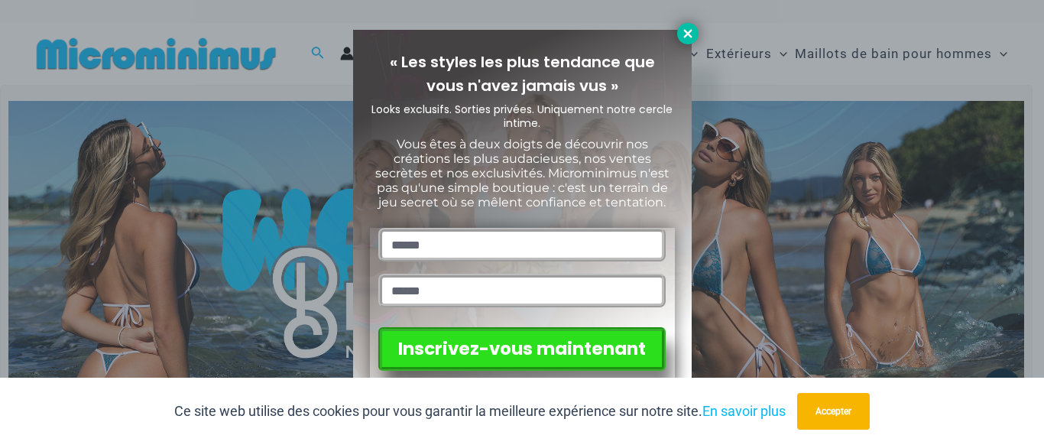
click at [693, 37] on icon at bounding box center [688, 34] width 14 height 14
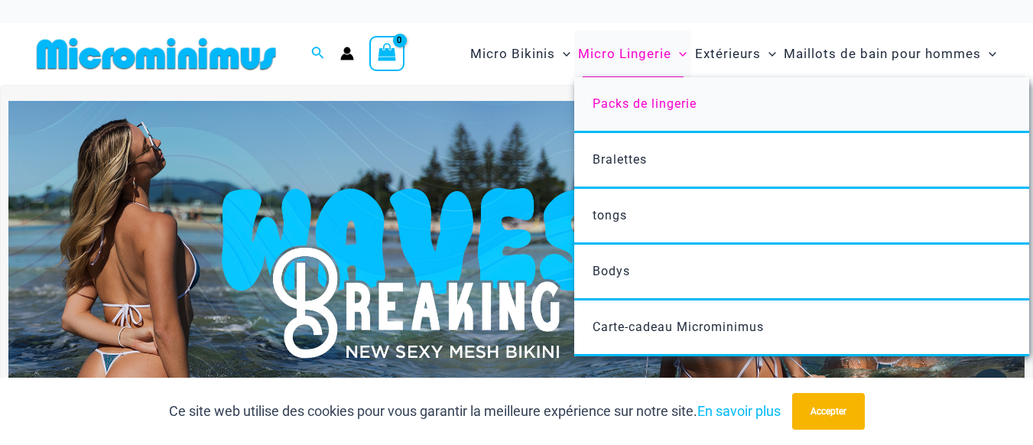
click at [646, 113] on link "Packs de lingerie" at bounding box center [801, 105] width 455 height 56
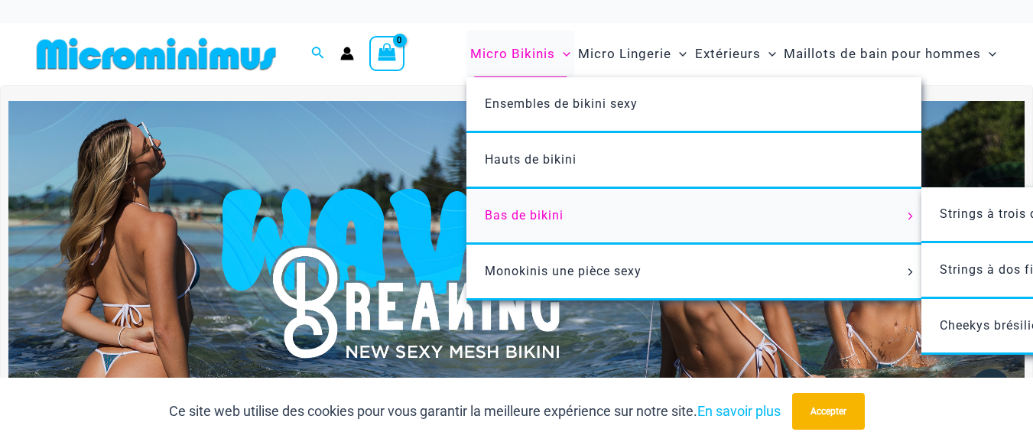
click at [514, 222] on font "Bas de bikini" at bounding box center [524, 215] width 79 height 15
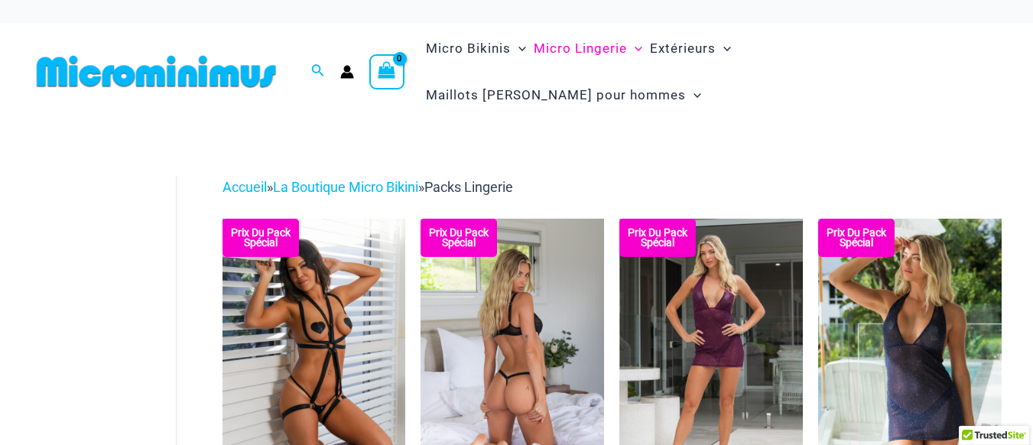
click at [549, 313] on img at bounding box center [511, 356] width 183 height 275
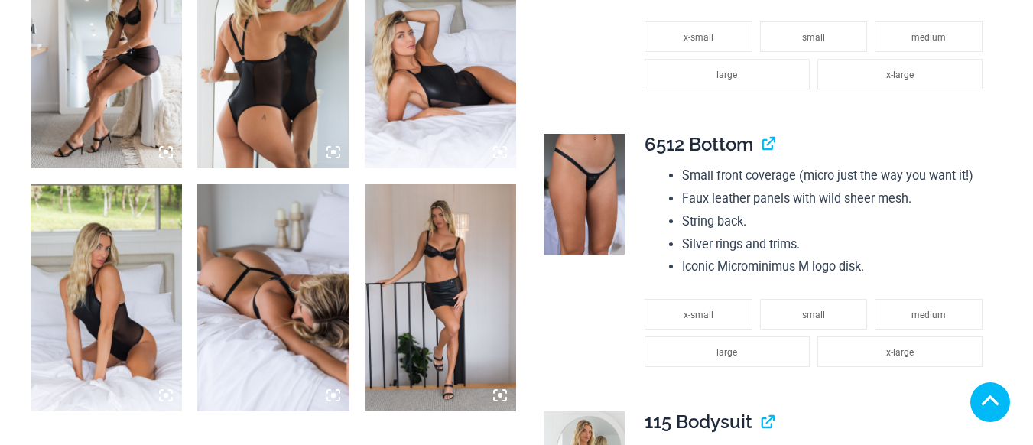
scroll to position [1468, 0]
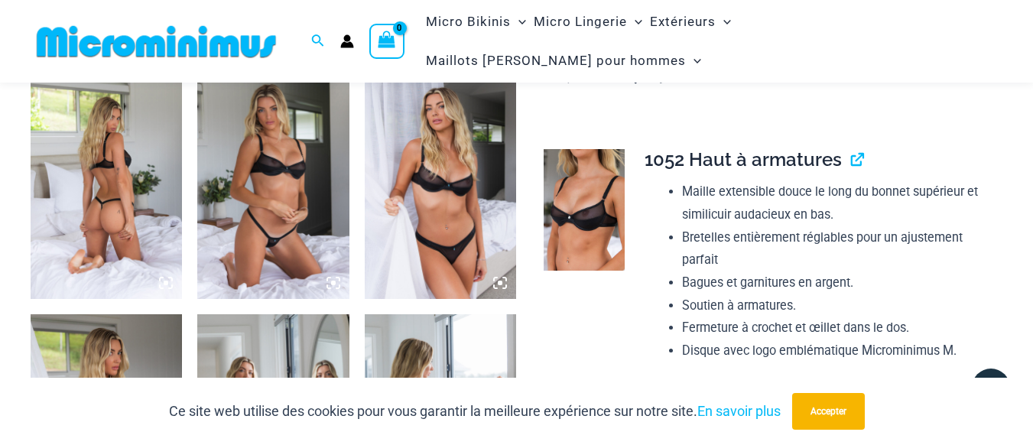
click at [329, 284] on icon at bounding box center [333, 283] width 14 height 14
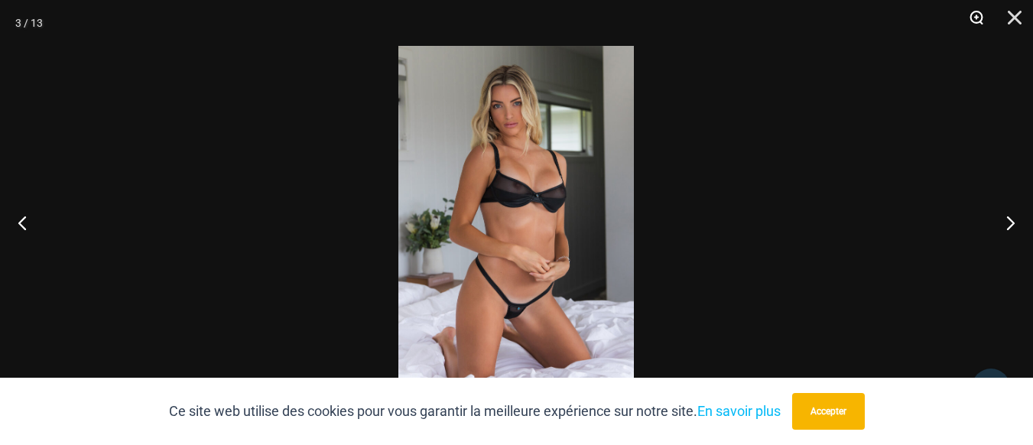
click at [975, 16] on button "Zoom" at bounding box center [971, 23] width 38 height 46
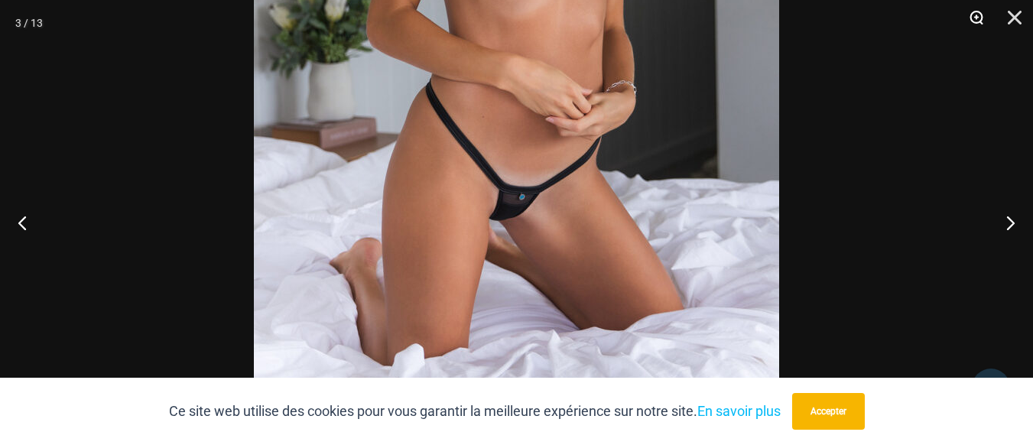
click at [974, 18] on button "Zoom" at bounding box center [971, 23] width 38 height 46
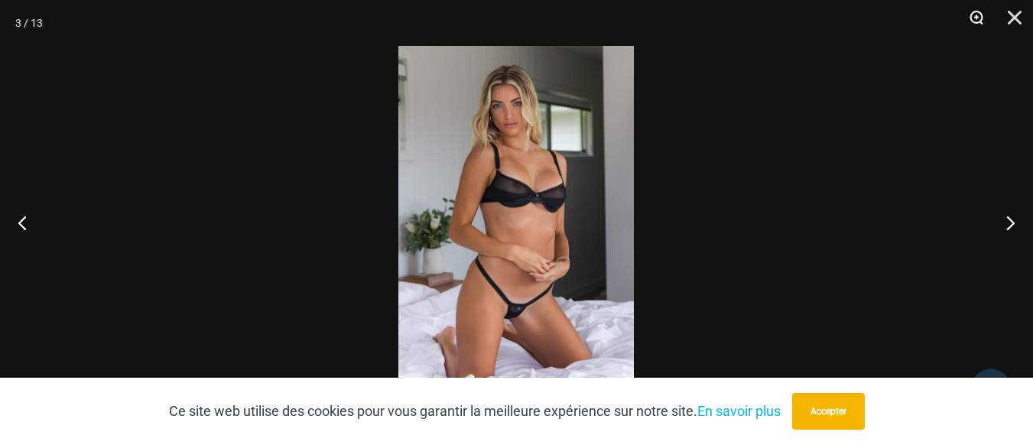
click at [973, 21] on button "Zoom" at bounding box center [971, 23] width 38 height 46
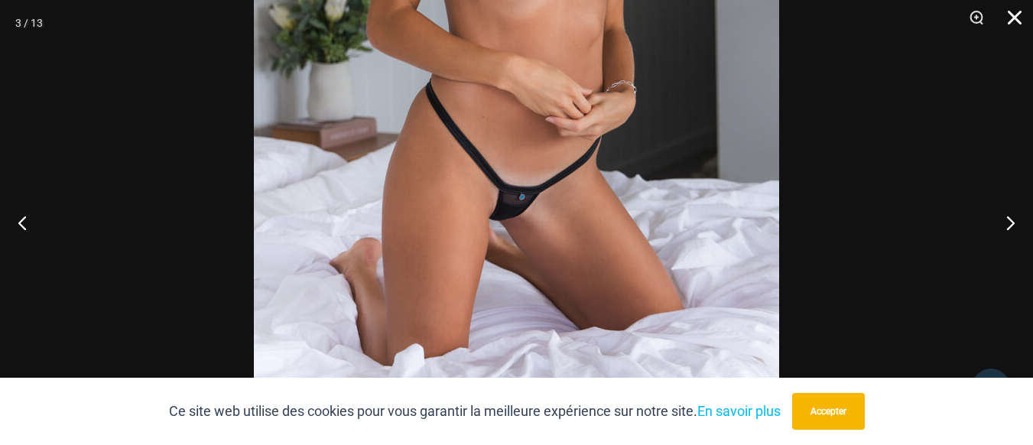
click at [1013, 20] on button "Fermer" at bounding box center [1009, 23] width 38 height 46
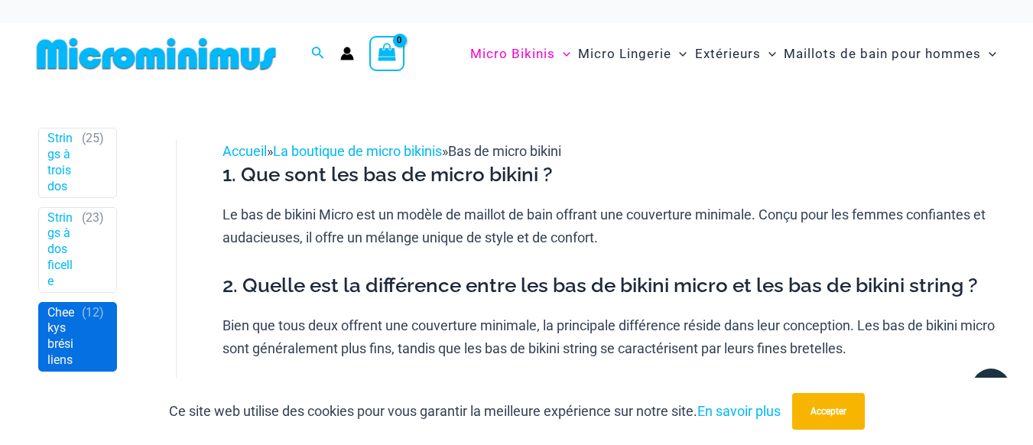
scroll to position [459, 0]
click at [82, 349] on span "( 12 )" at bounding box center [93, 336] width 22 height 63
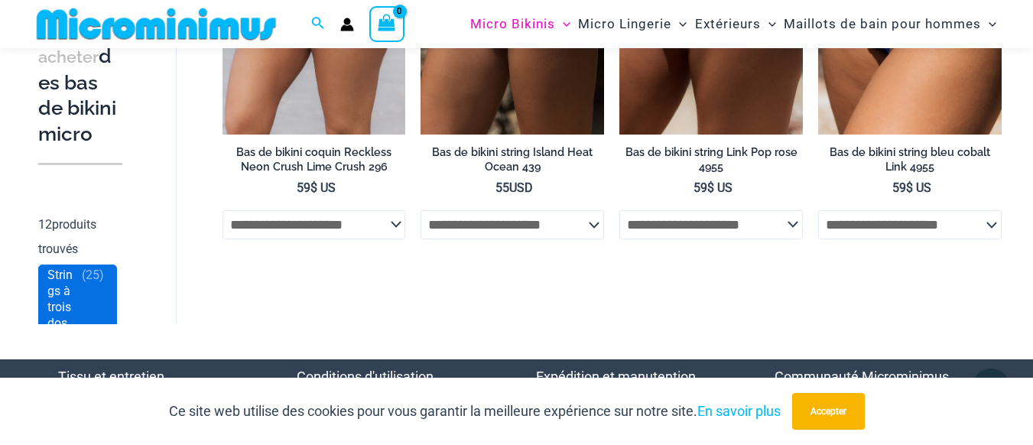
scroll to position [367, 0]
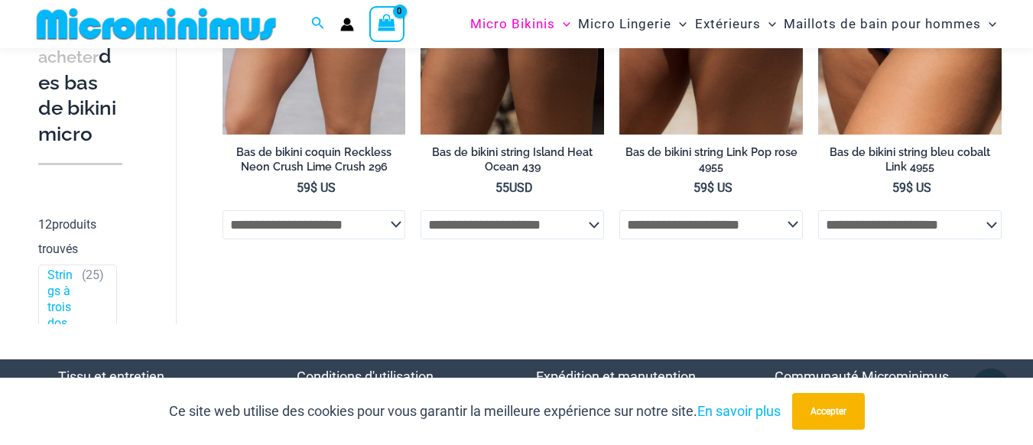
click at [87, 145] on font "des bas de bikini micro" at bounding box center [77, 94] width 78 height 101
click at [62, 117] on font "des bas de bikini micro" at bounding box center [77, 94] width 78 height 101
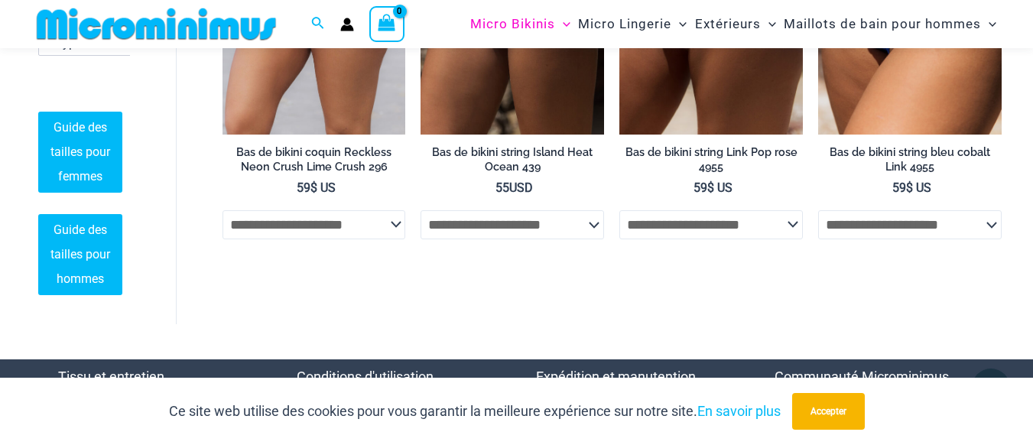
scroll to position [788, 0]
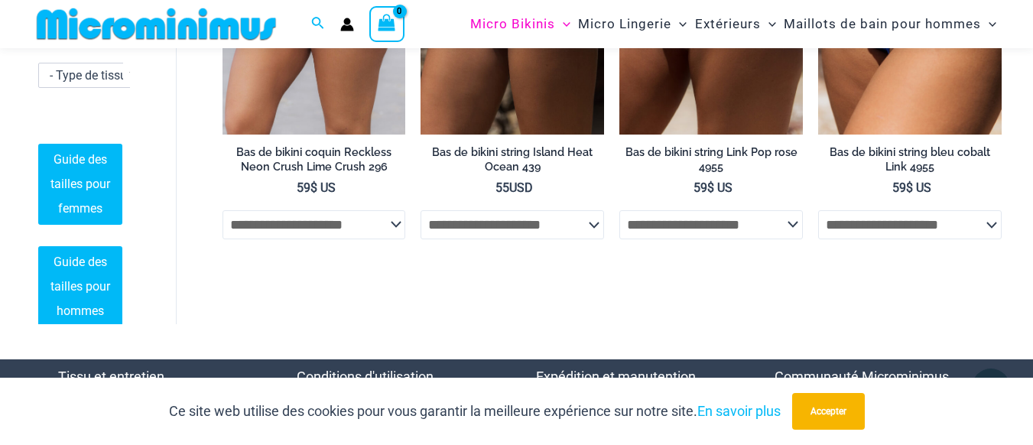
click at [63, 42] on span "Short Booty ( 2 )" at bounding box center [77, 23] width 77 height 37
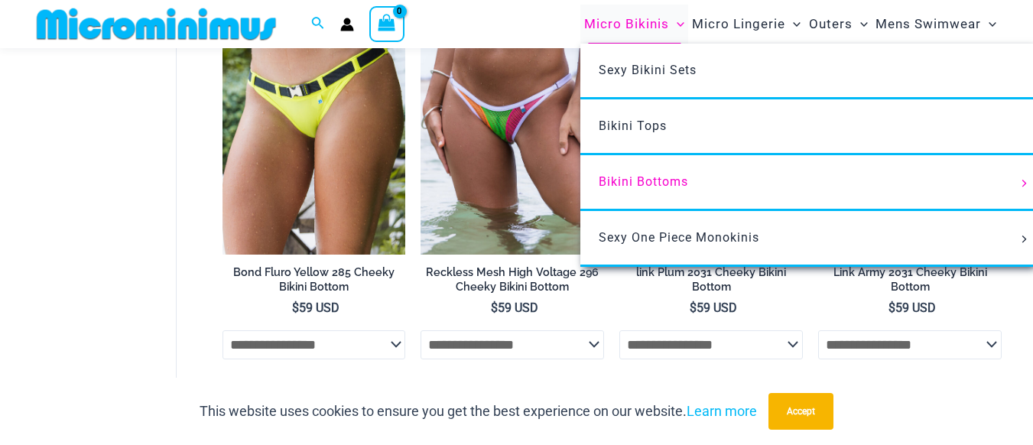
scroll to position [2004, 0]
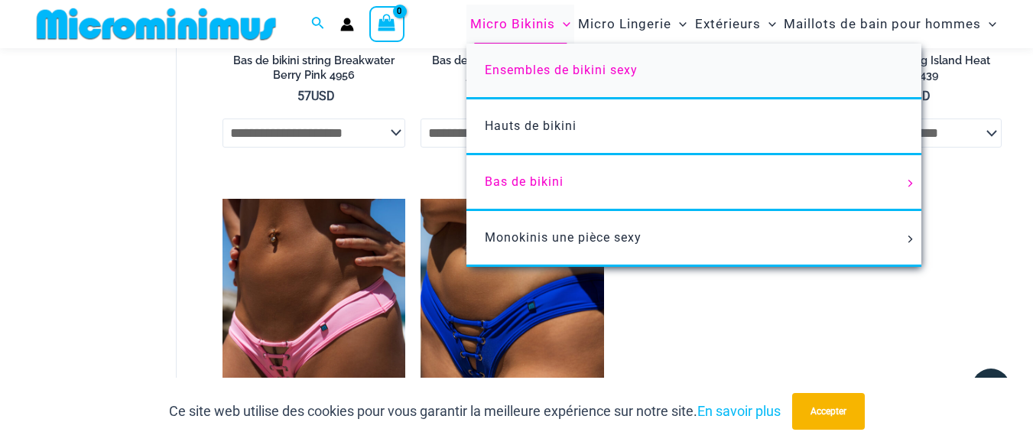
click at [513, 79] on link "Ensembles de bikini sexy" at bounding box center [693, 72] width 455 height 56
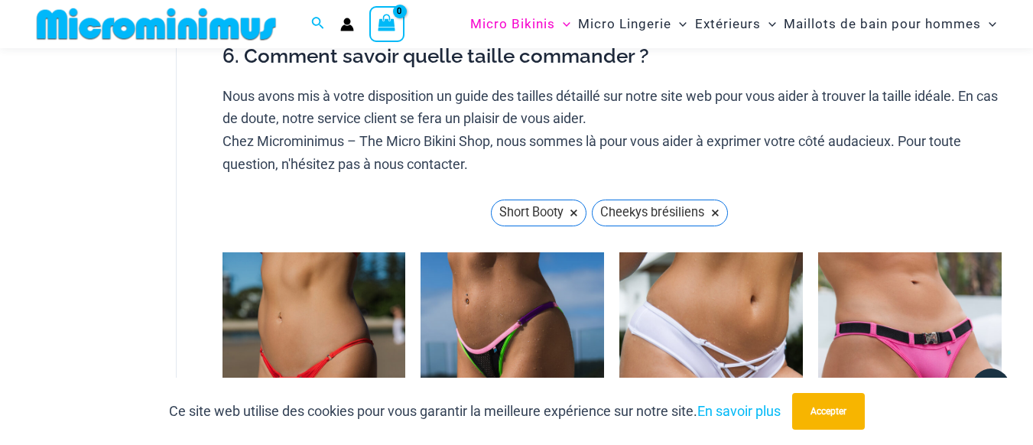
scroll to position [628, 0]
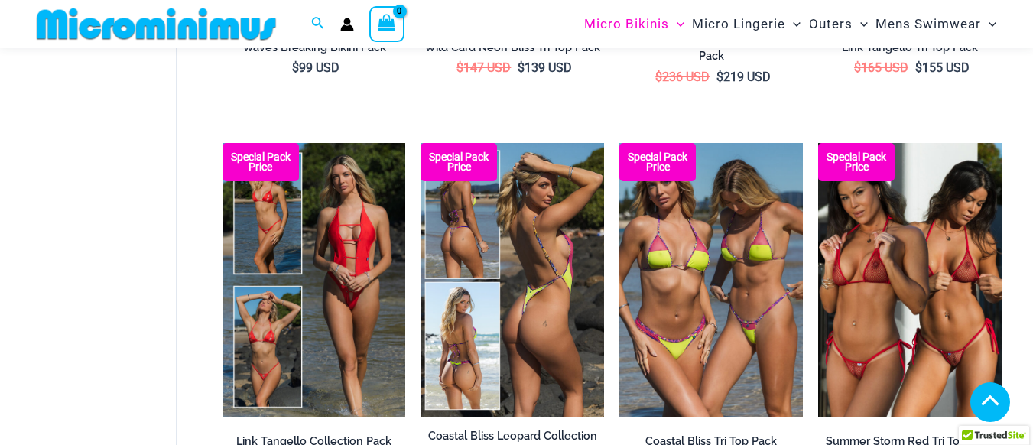
scroll to position [445, 0]
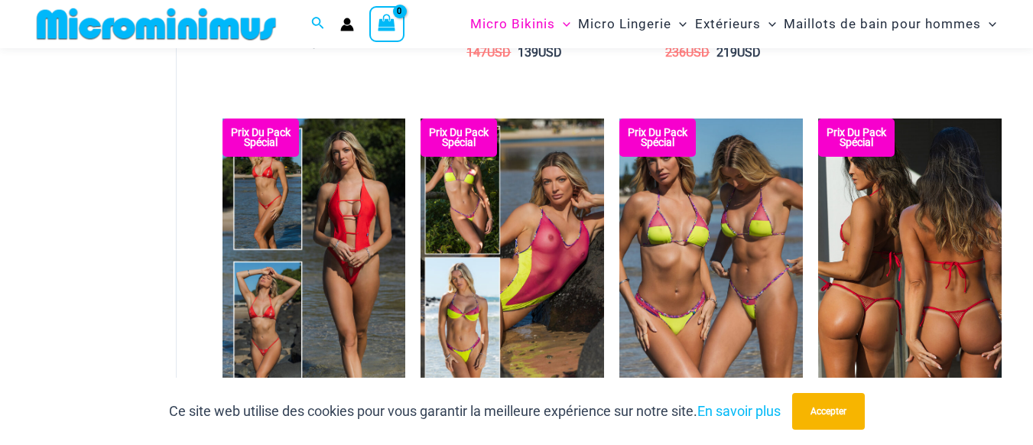
click at [933, 268] on img at bounding box center [909, 255] width 183 height 275
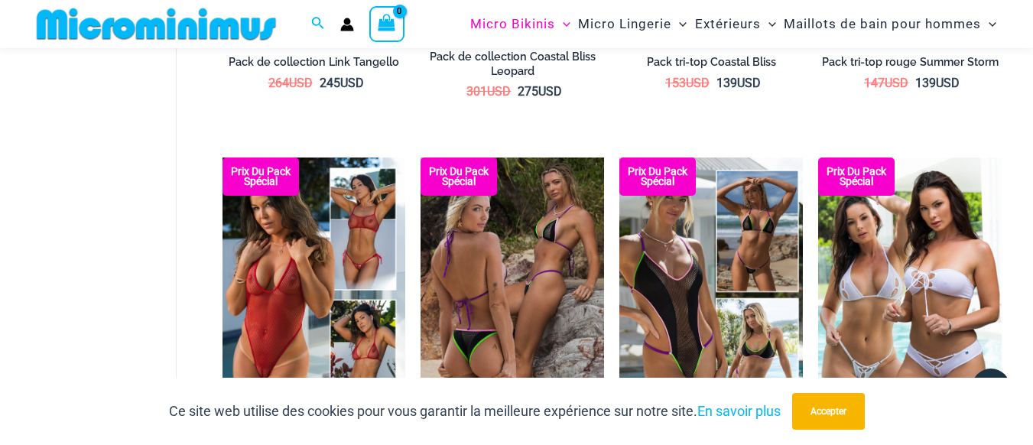
scroll to position [904, 0]
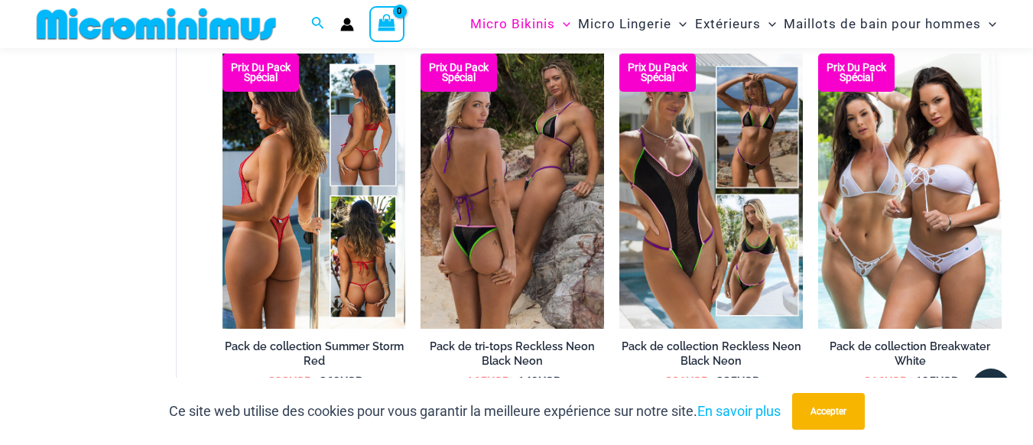
click at [296, 242] on img at bounding box center [313, 191] width 183 height 275
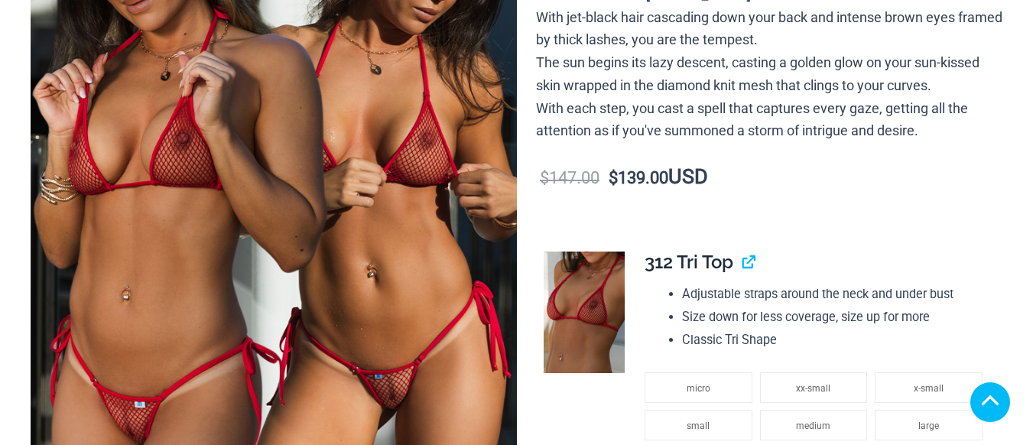
scroll to position [367, 0]
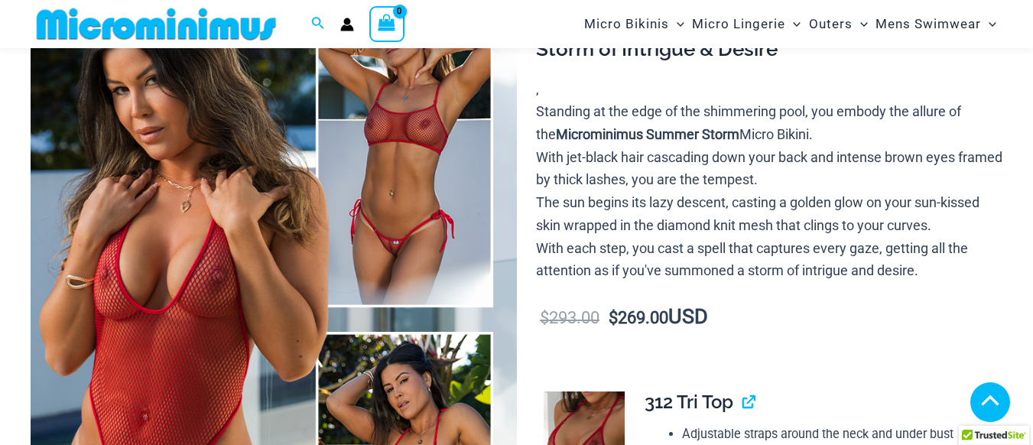
scroll to position [353, 0]
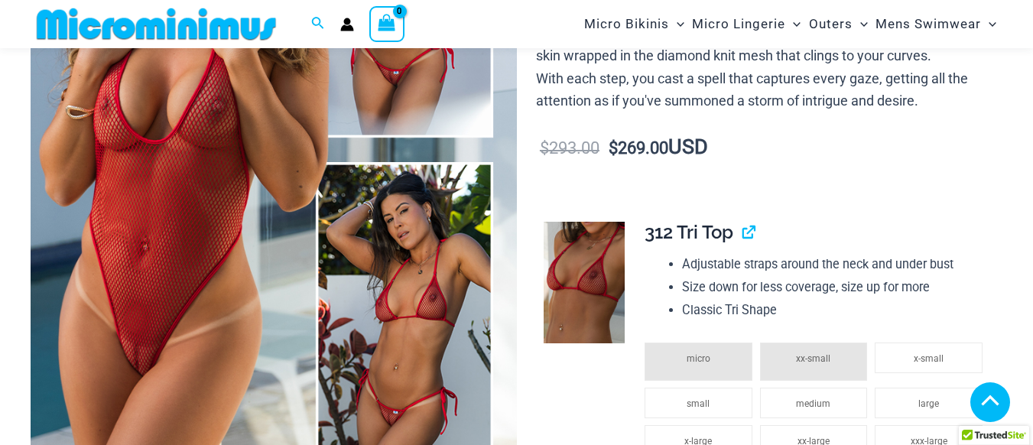
click at [239, 281] on img at bounding box center [274, 150] width 486 height 729
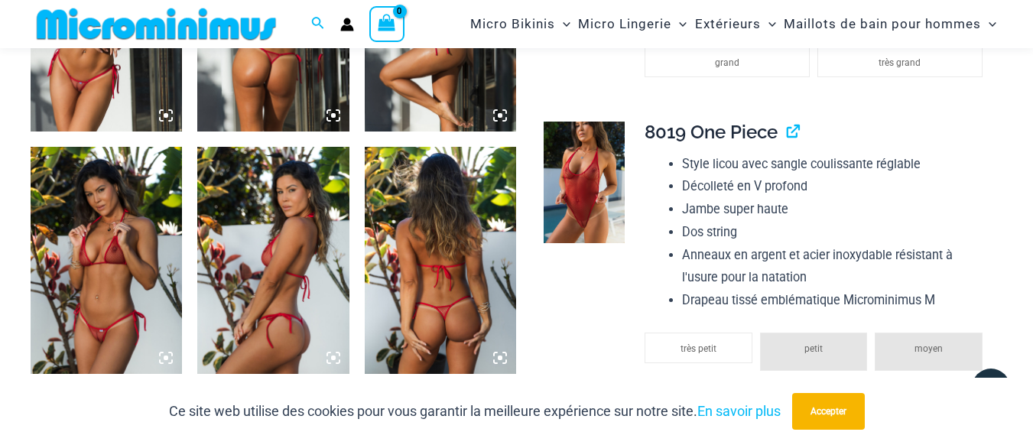
scroll to position [1821, 0]
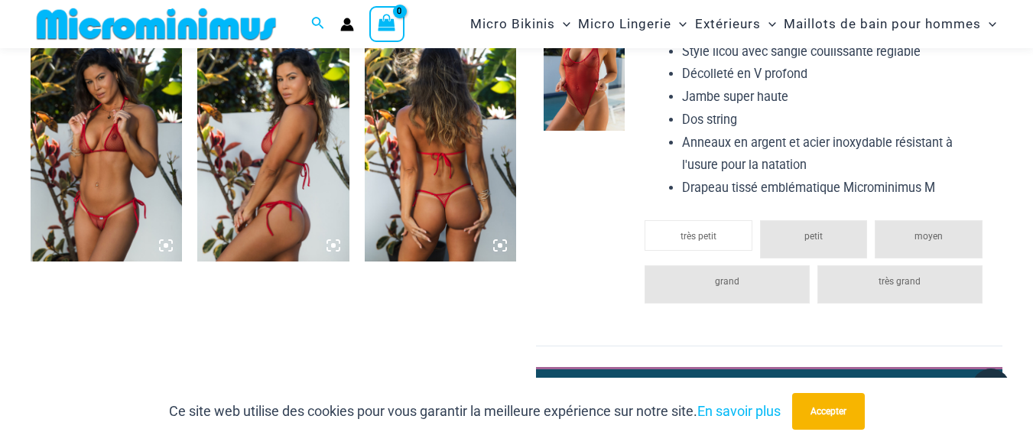
click at [168, 245] on icon at bounding box center [166, 245] width 5 height 5
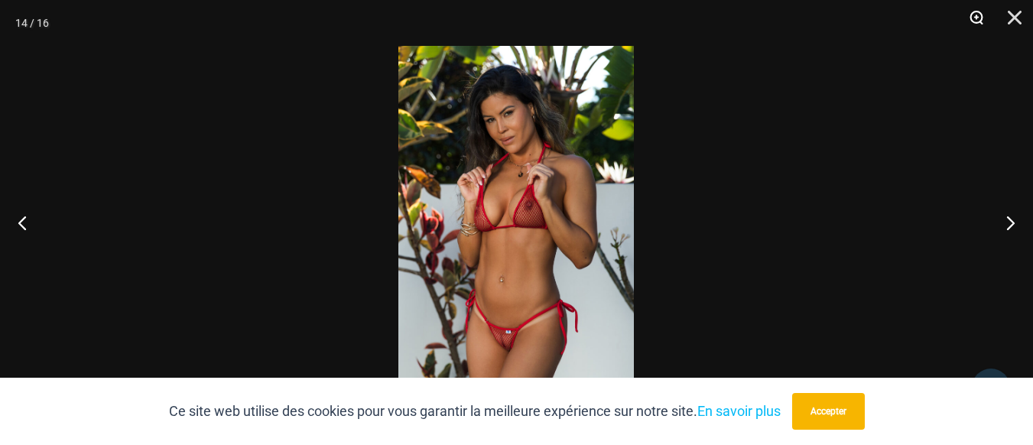
click at [979, 13] on button "Zoom" at bounding box center [971, 23] width 38 height 46
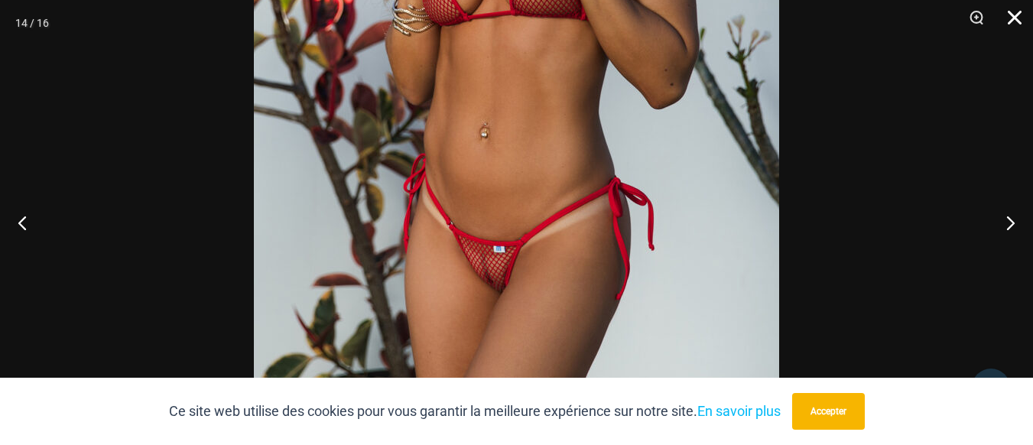
click at [1010, 17] on button "Fermer" at bounding box center [1009, 23] width 38 height 46
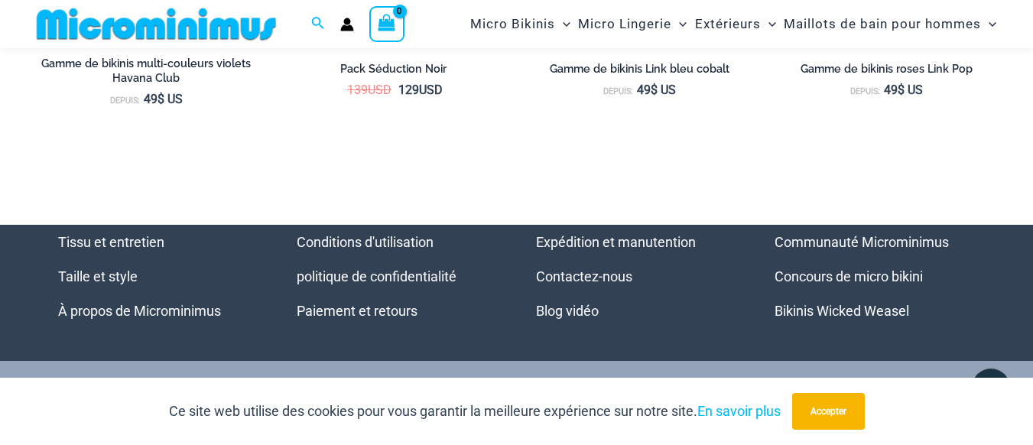
scroll to position [6224, 0]
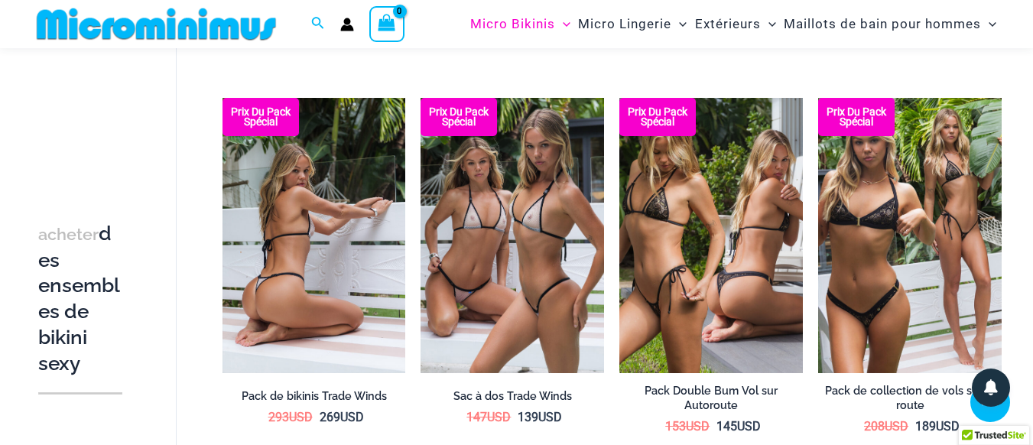
scroll to position [1257, 0]
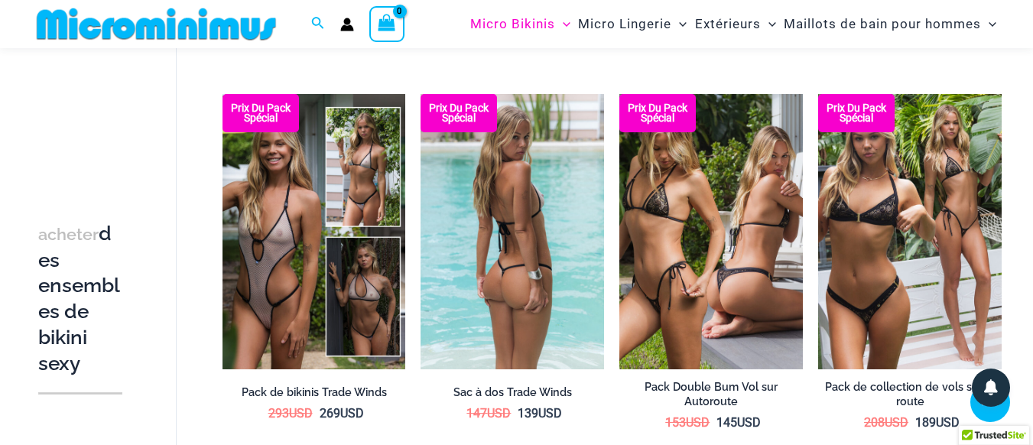
click at [553, 260] on img at bounding box center [511, 231] width 183 height 275
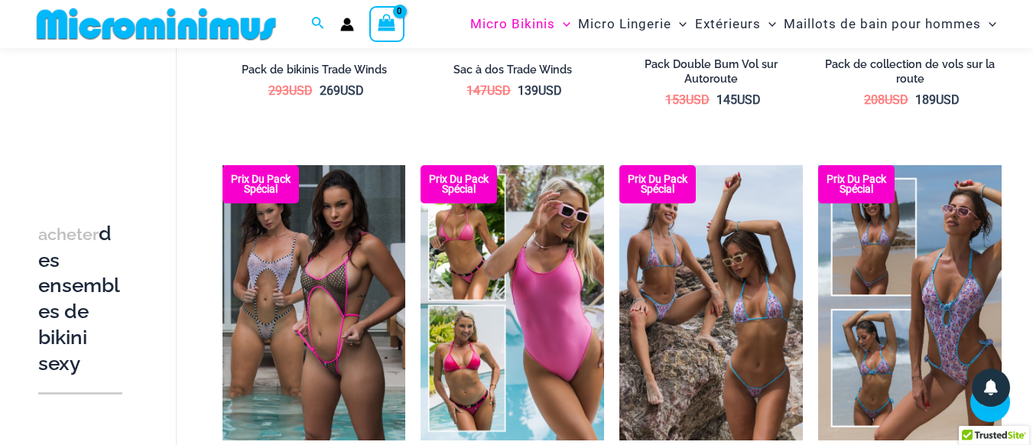
scroll to position [1624, 0]
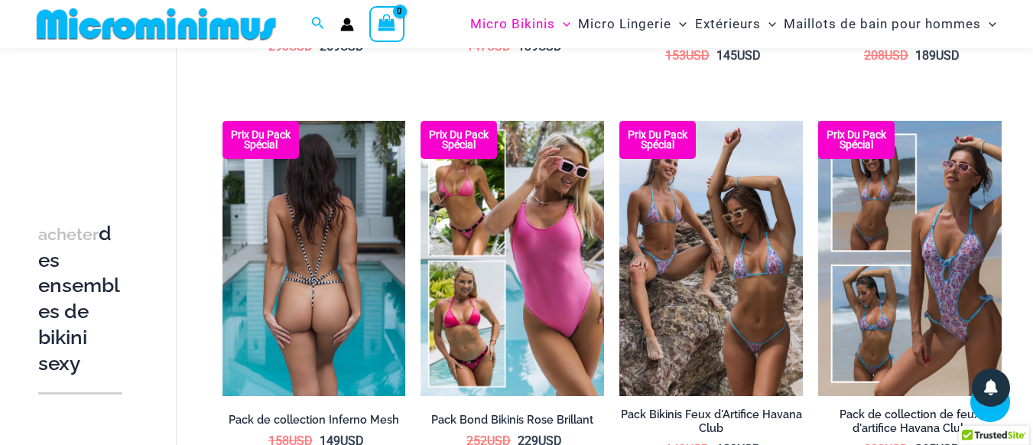
click at [275, 248] on img at bounding box center [313, 258] width 183 height 275
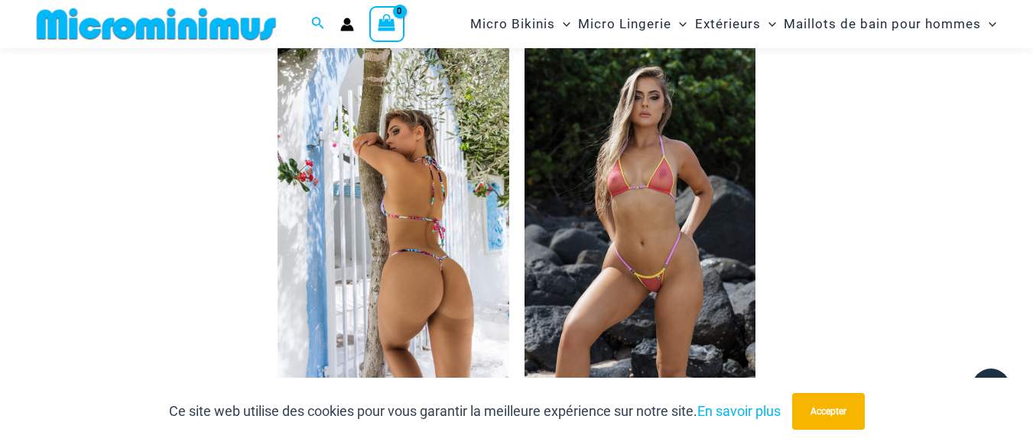
scroll to position [3588, 0]
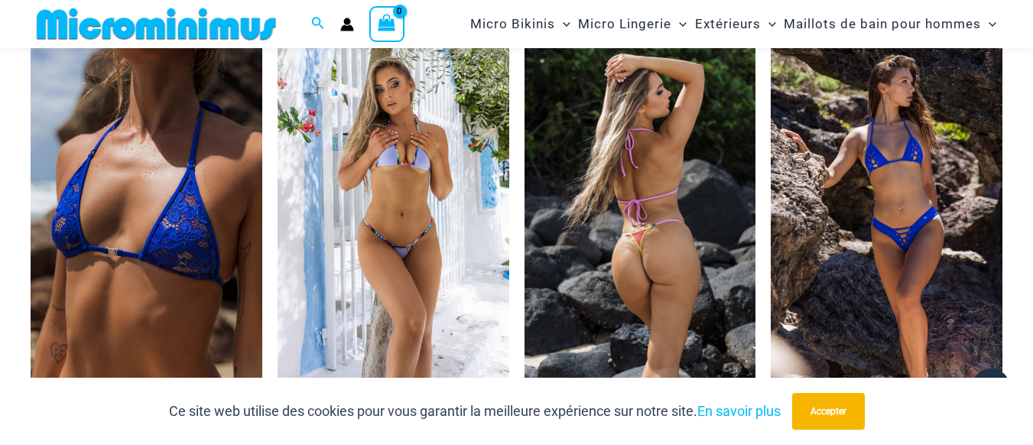
click at [673, 298] on img at bounding box center [640, 208] width 232 height 347
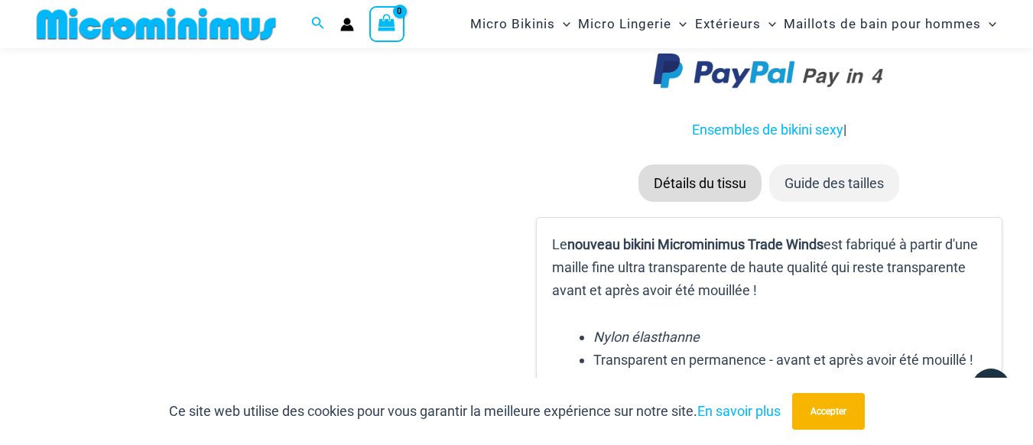
scroll to position [2120, 0]
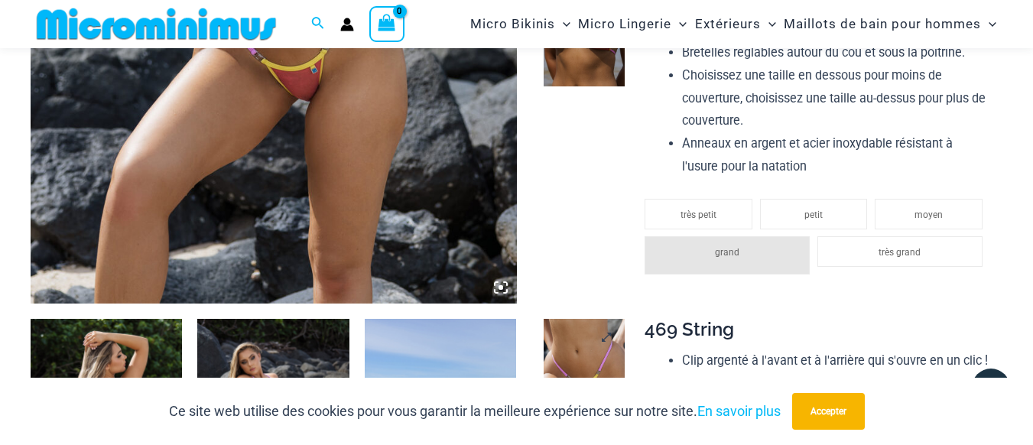
scroll to position [628, 0]
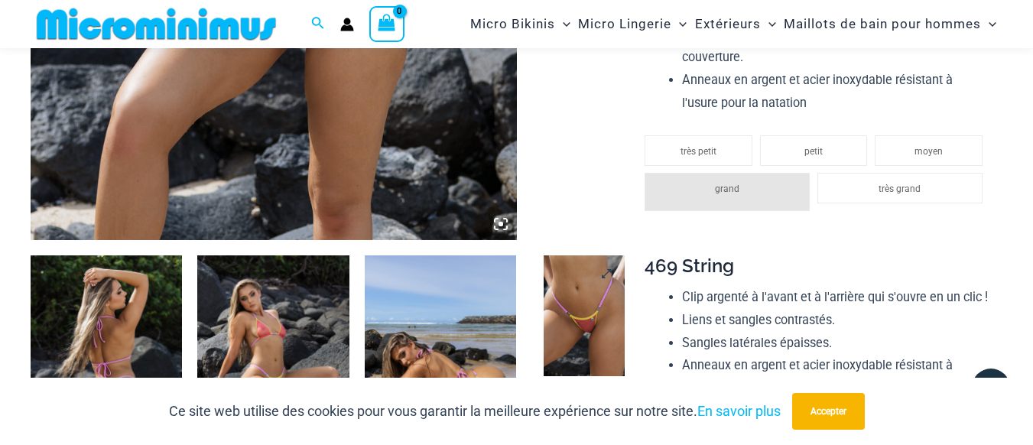
click at [579, 330] on img at bounding box center [584, 316] width 81 height 122
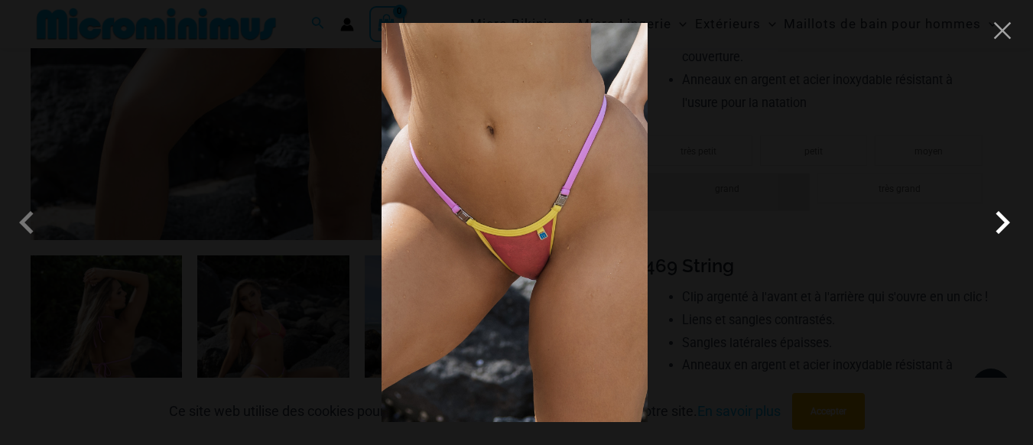
click at [994, 216] on span at bounding box center [1002, 223] width 46 height 46
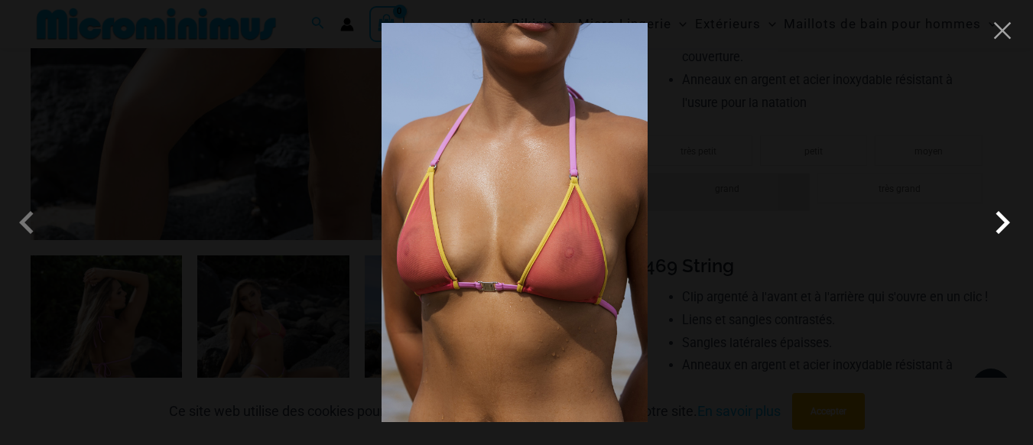
click at [998, 222] on span at bounding box center [1002, 223] width 46 height 46
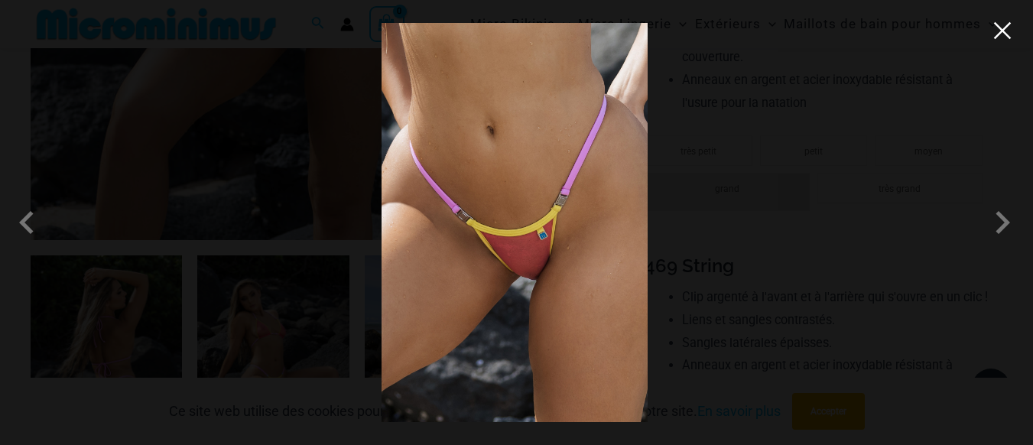
click at [1003, 32] on button "Close" at bounding box center [1002, 30] width 23 height 23
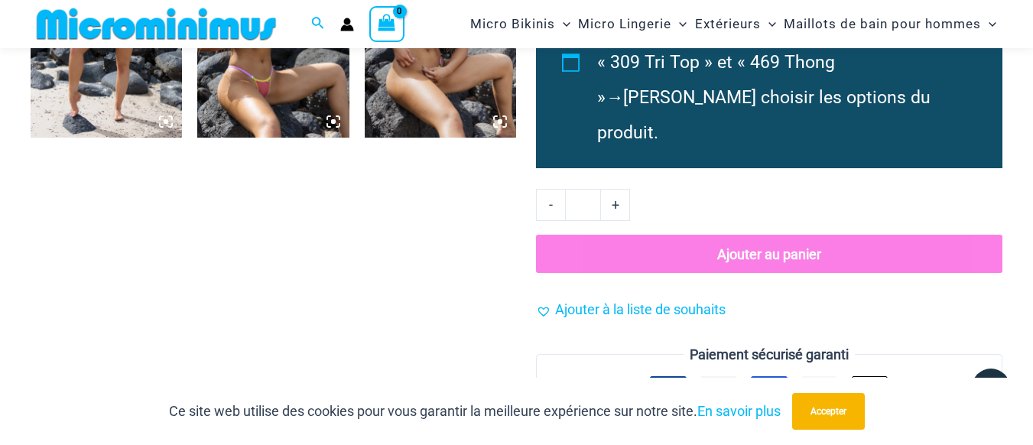
scroll to position [1362, 0]
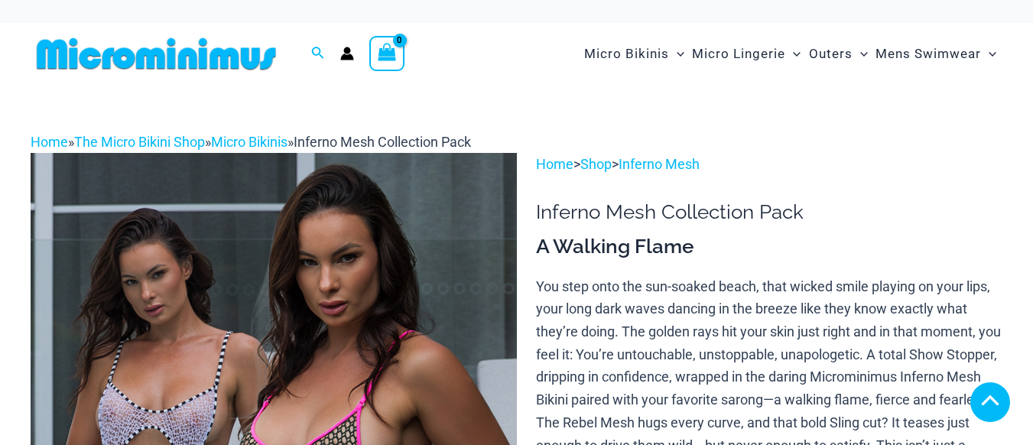
scroll to position [275, 0]
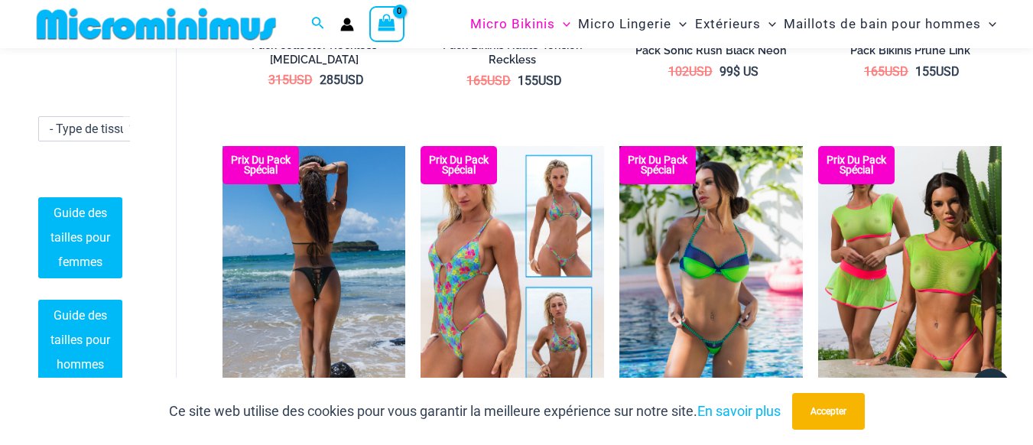
scroll to position [2449, 0]
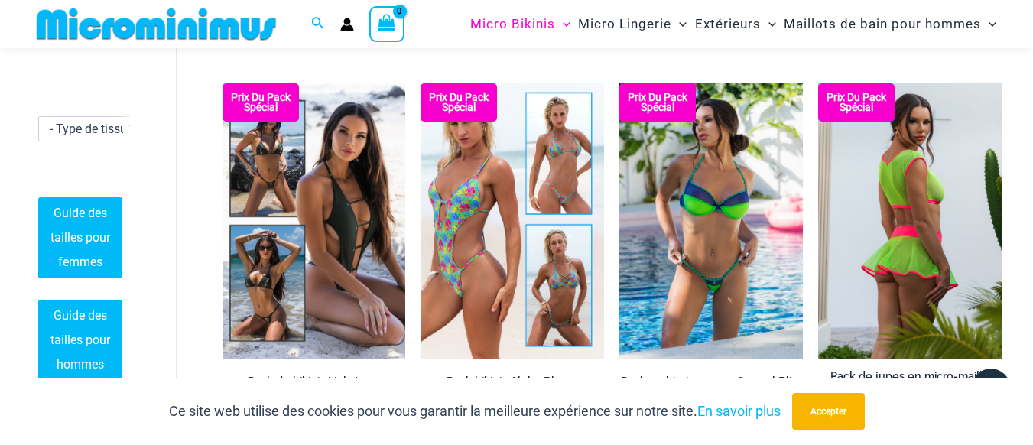
click at [921, 190] on img at bounding box center [909, 220] width 183 height 275
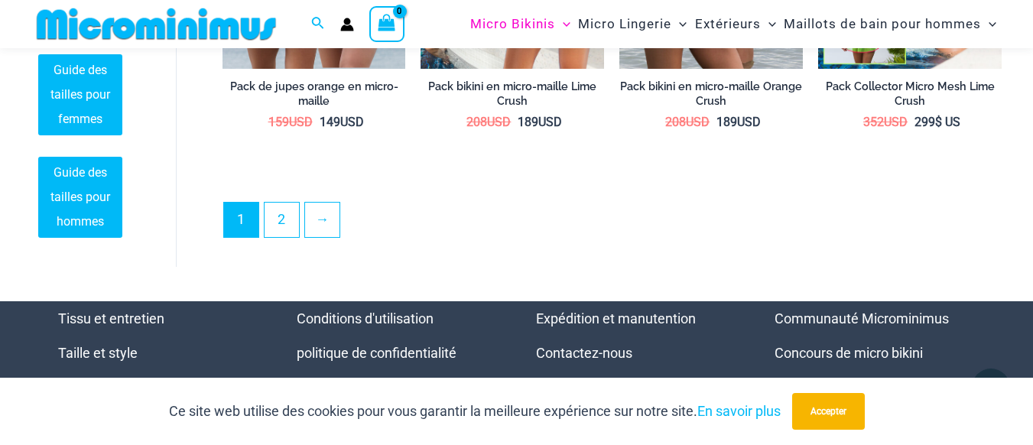
scroll to position [3183, 0]
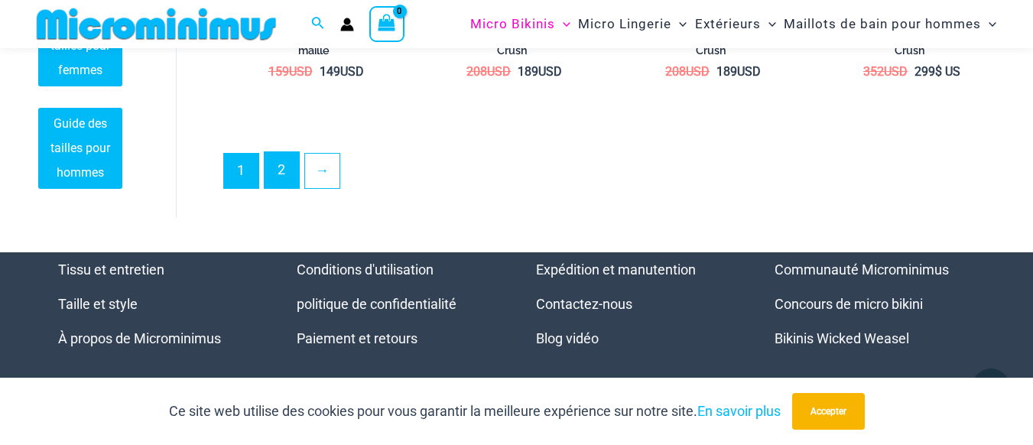
click at [288, 160] on link "2" at bounding box center [281, 170] width 34 height 36
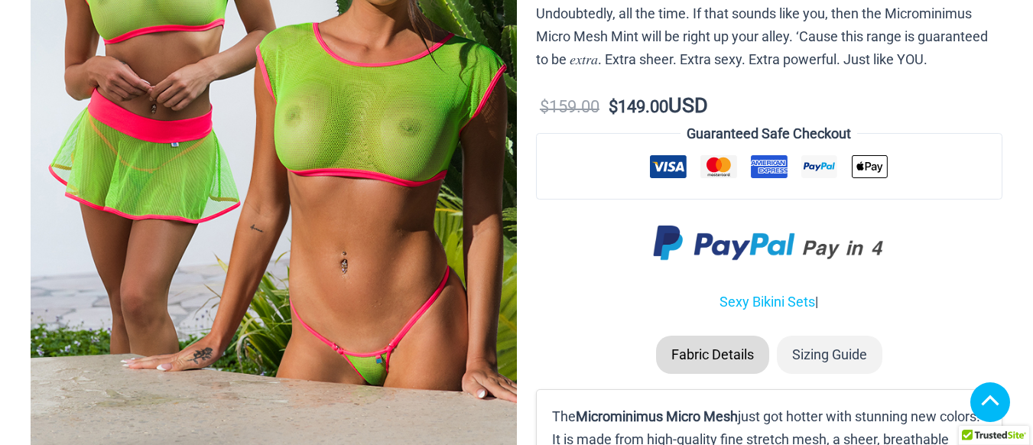
scroll to position [367, 0]
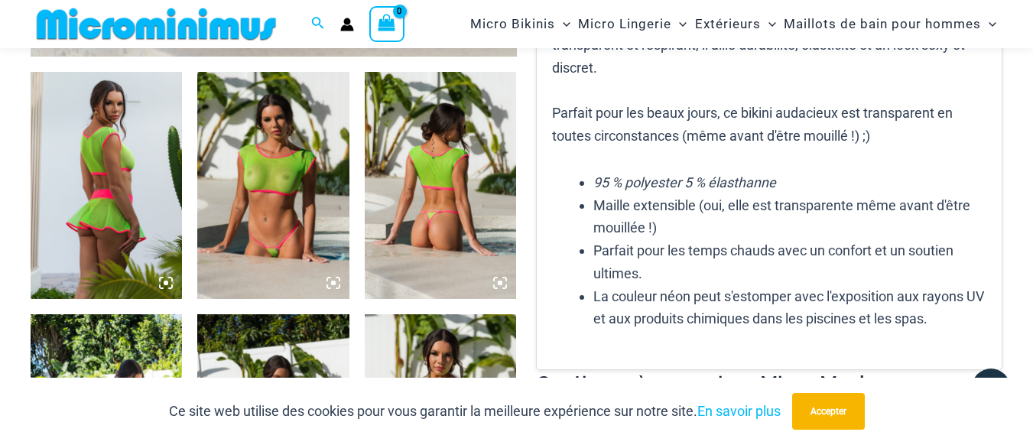
click at [331, 282] on icon at bounding box center [333, 283] width 14 height 14
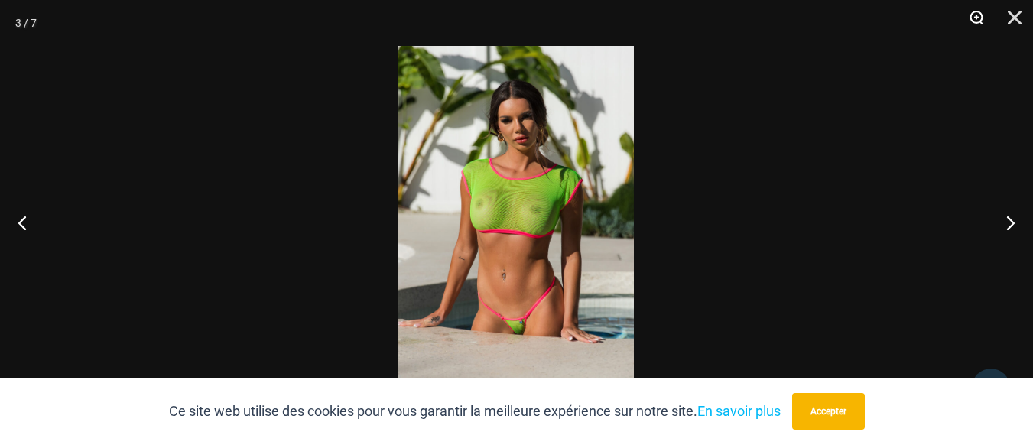
click at [976, 15] on button "Zoom" at bounding box center [971, 23] width 38 height 46
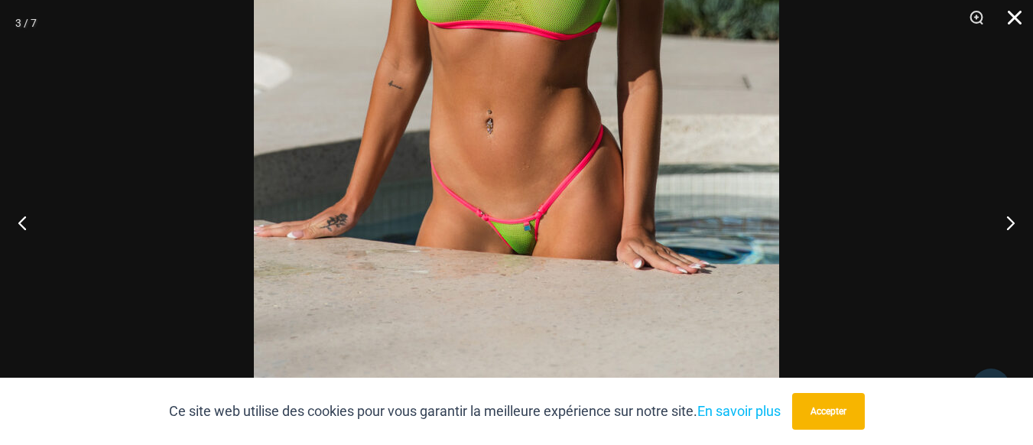
click at [1014, 16] on button "Fermer" at bounding box center [1009, 23] width 38 height 46
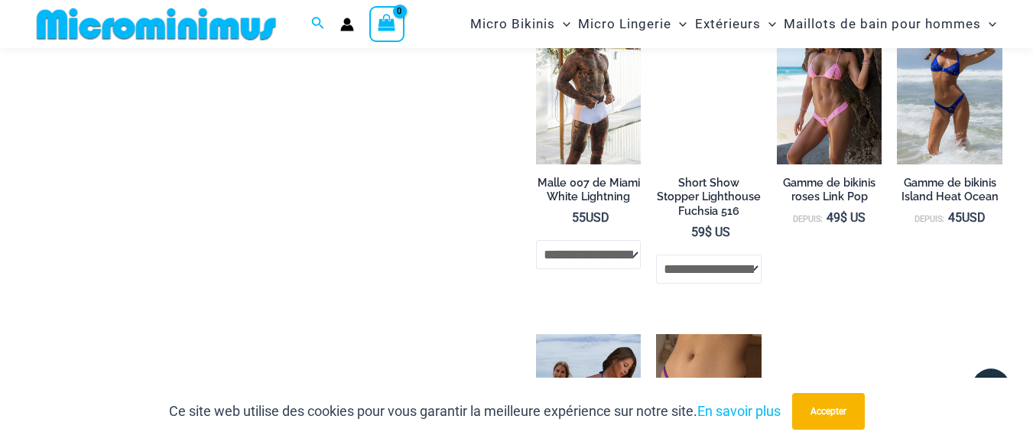
scroll to position [2188, 0]
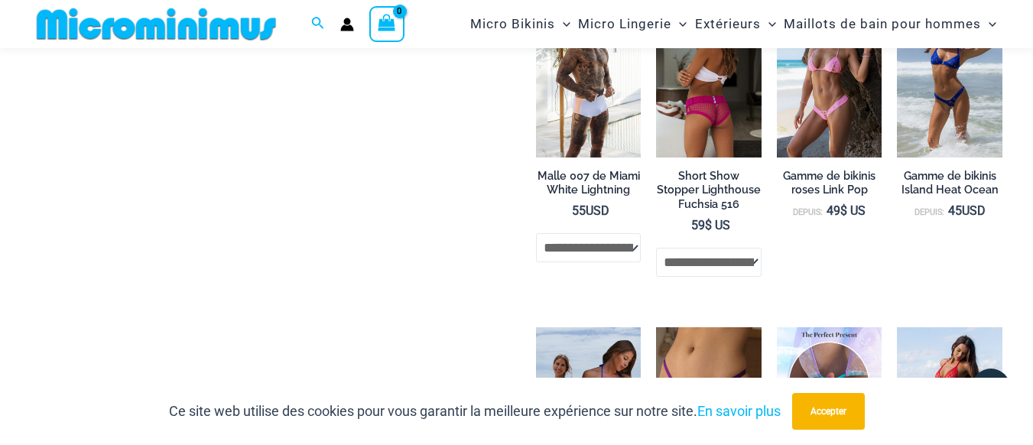
click at [715, 128] on img at bounding box center [708, 78] width 105 height 157
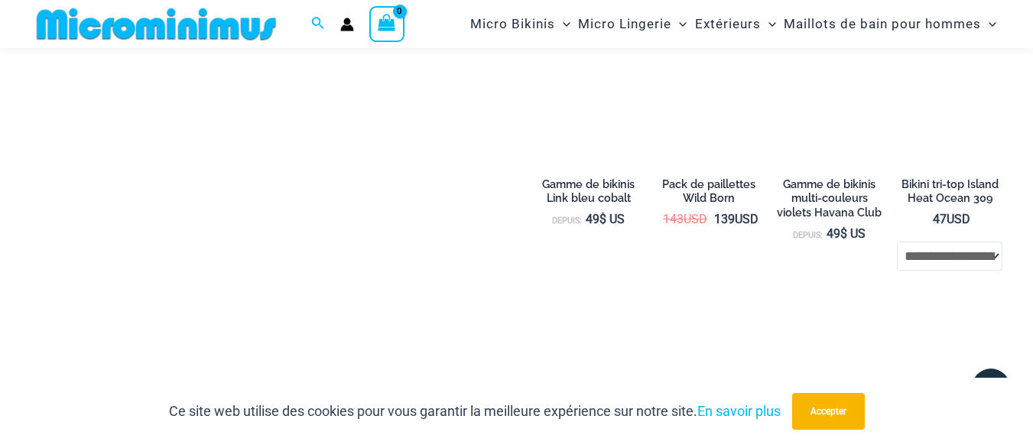
scroll to position [3289, 0]
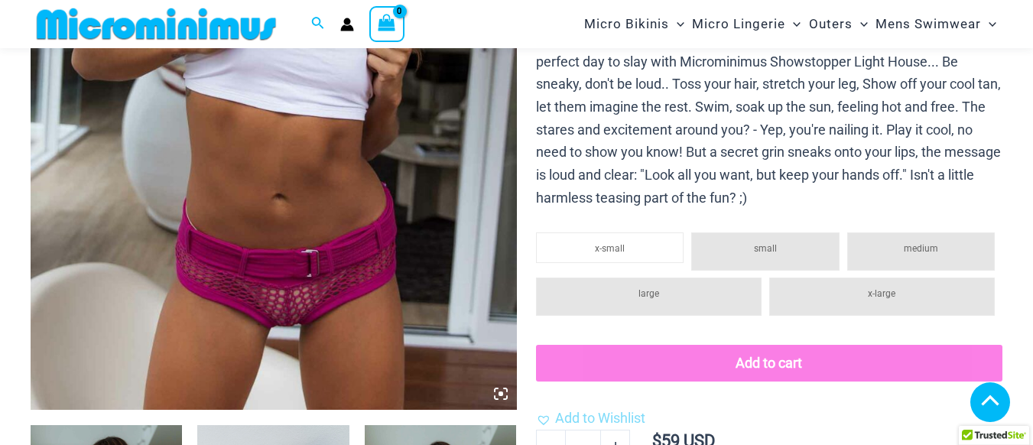
scroll to position [445, 0]
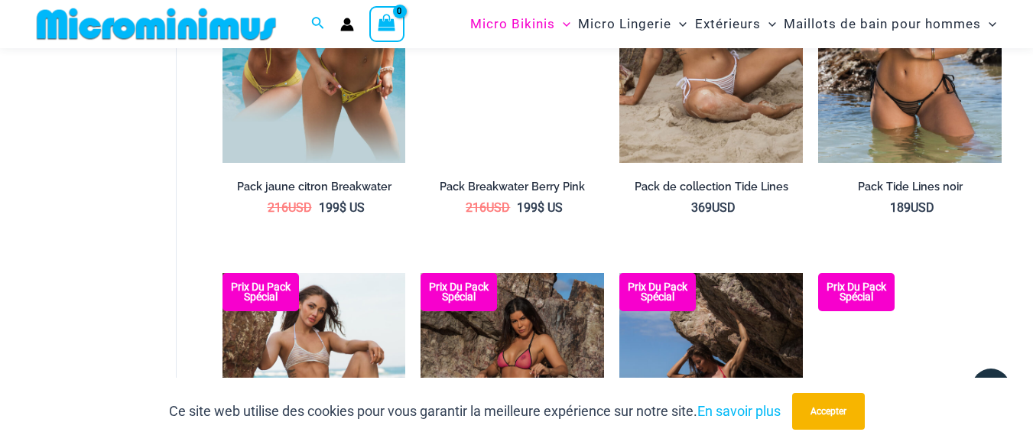
scroll to position [1637, 0]
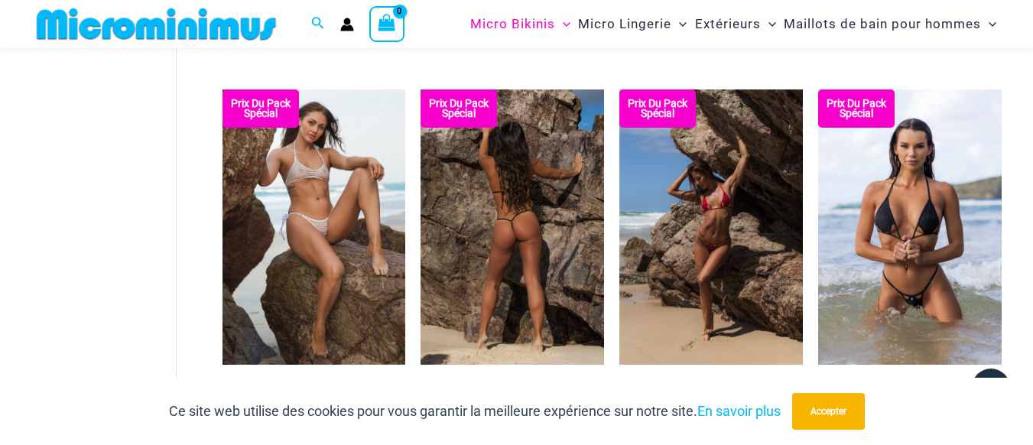
click at [498, 180] on img at bounding box center [511, 226] width 183 height 275
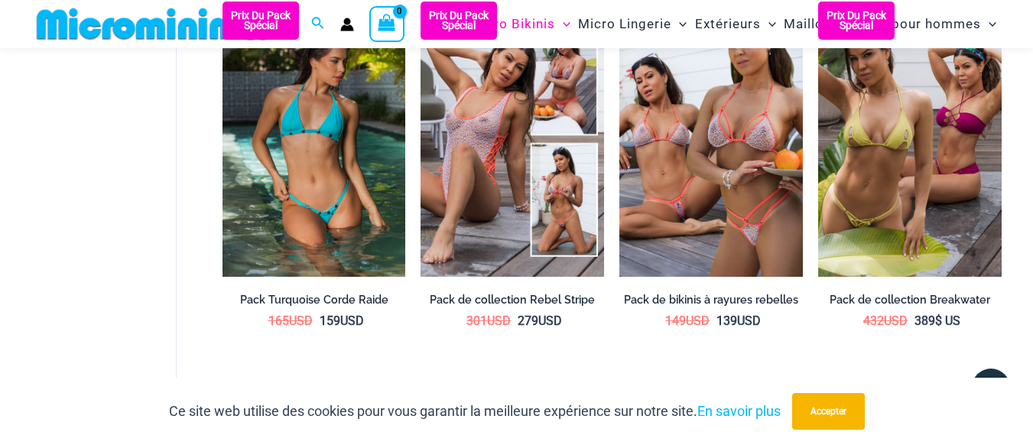
scroll to position [720, 0]
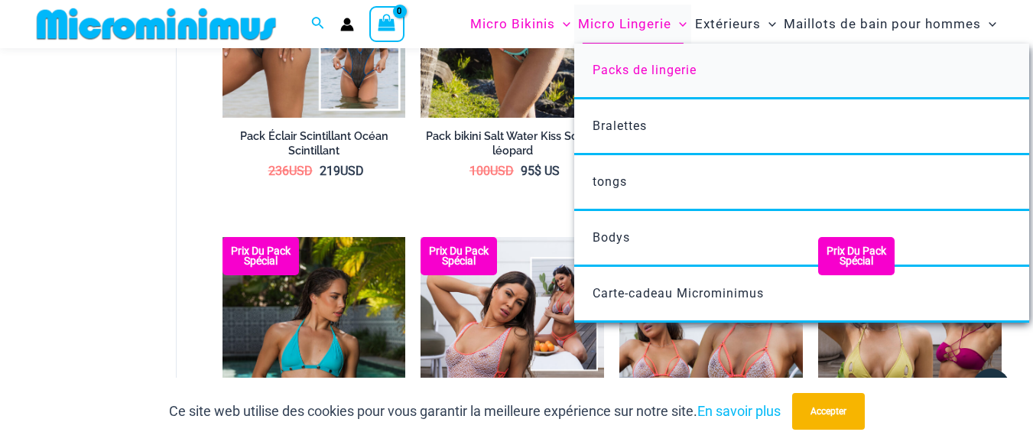
click at [634, 73] on font "Packs de lingerie" at bounding box center [644, 70] width 104 height 15
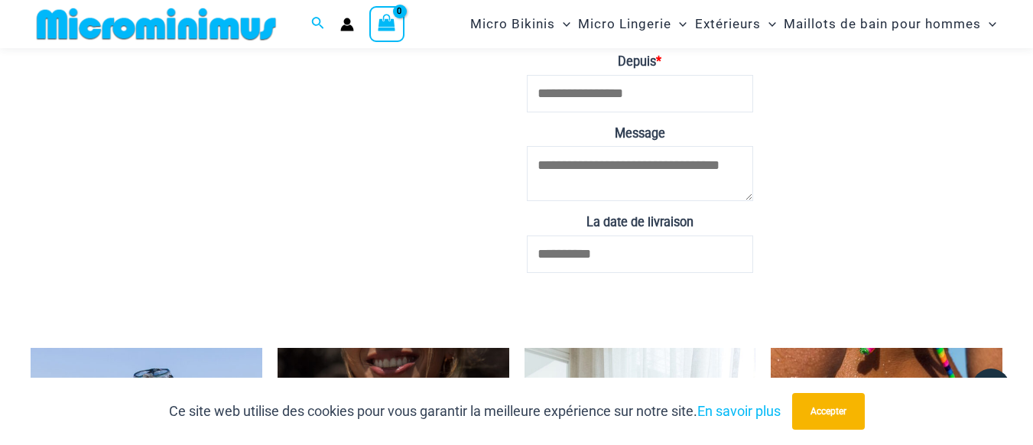
scroll to position [3684, 0]
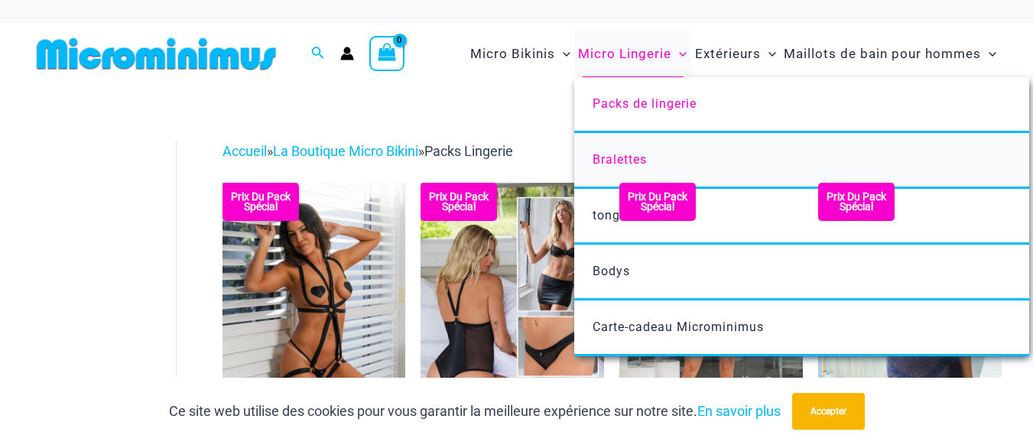
click at [629, 155] on font "Bralettes" at bounding box center [619, 159] width 54 height 15
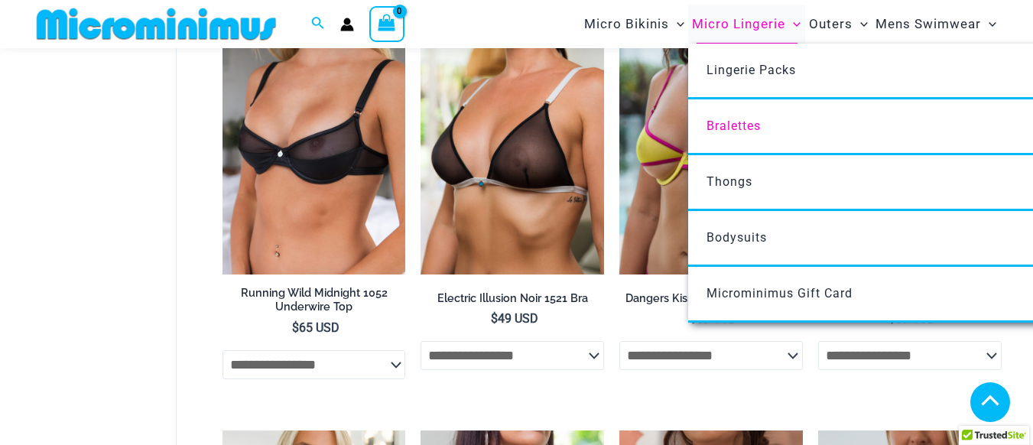
scroll to position [261, 0]
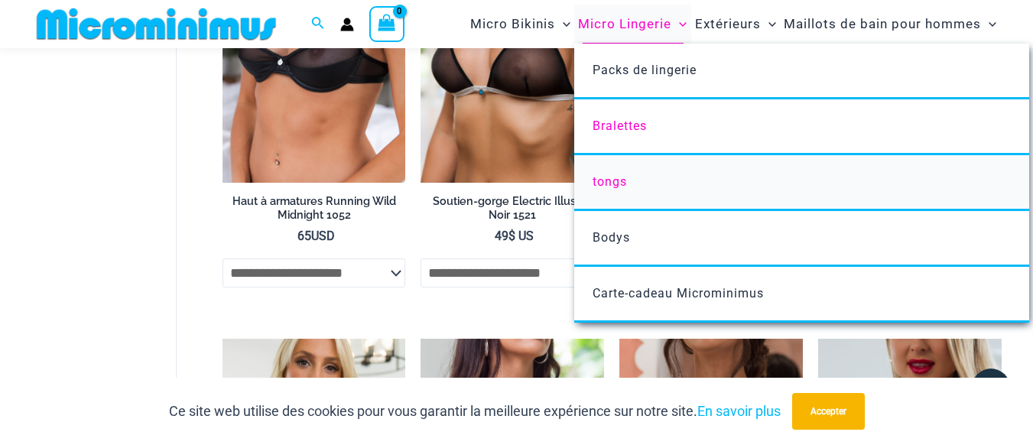
click at [621, 182] on font "tongs" at bounding box center [609, 181] width 34 height 15
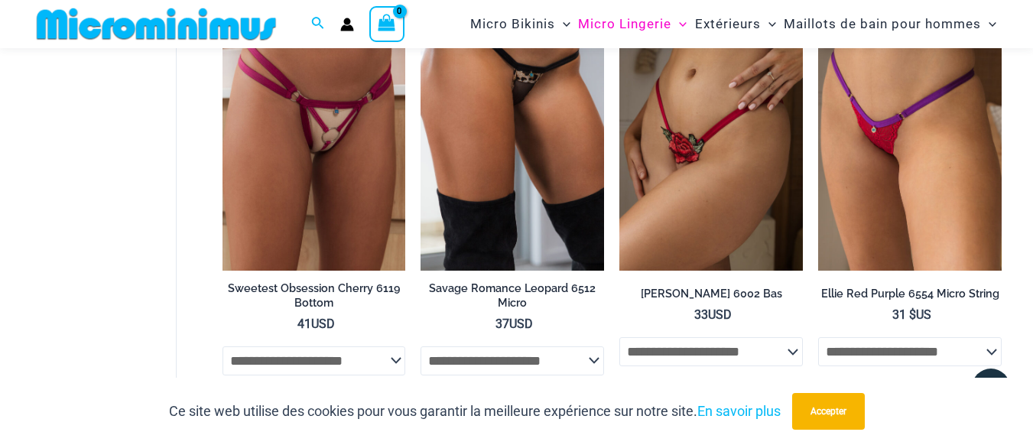
scroll to position [1374, 0]
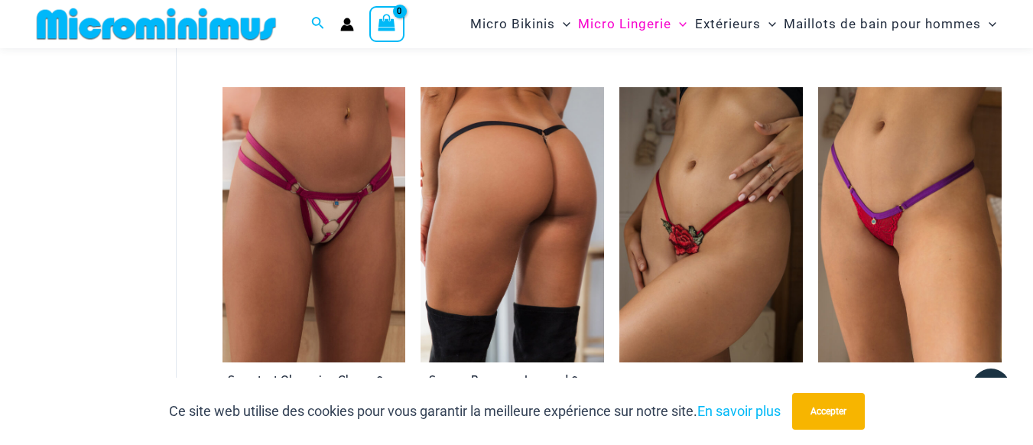
click at [466, 209] on img at bounding box center [511, 224] width 183 height 275
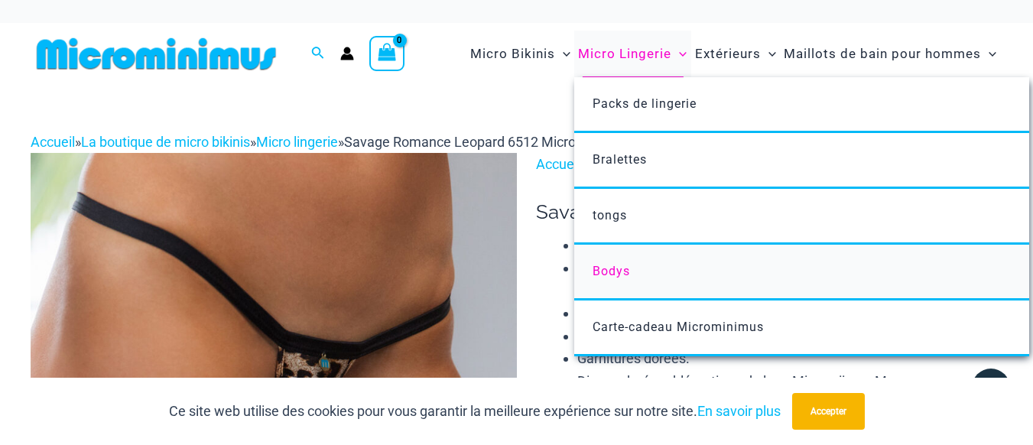
click at [616, 274] on font "Bodys" at bounding box center [610, 271] width 37 height 15
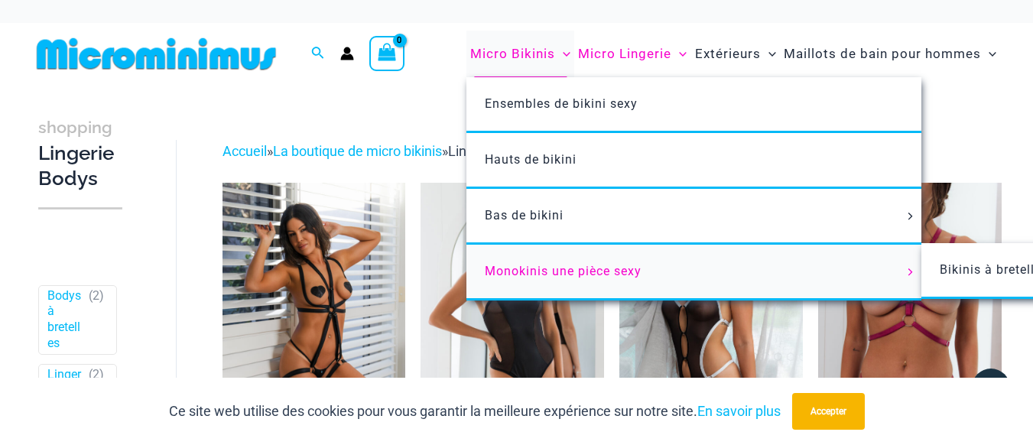
click at [505, 281] on link "Monokinis une pièce sexy" at bounding box center [693, 273] width 455 height 56
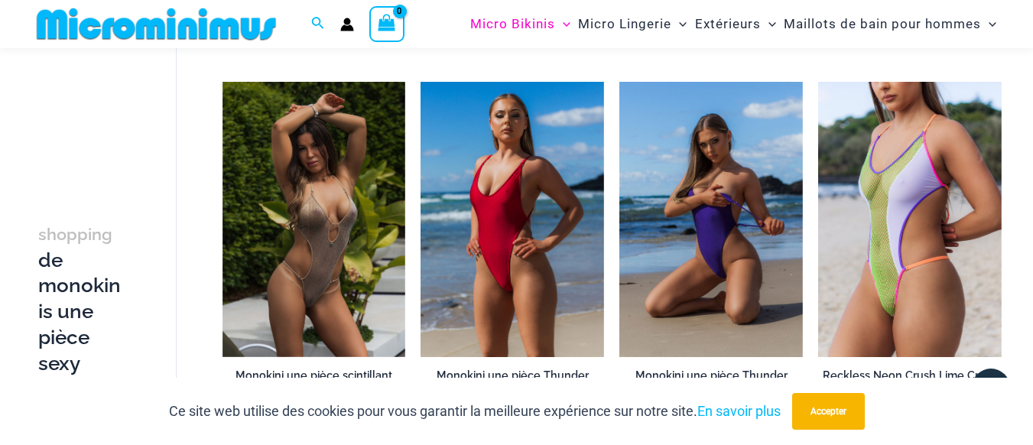
scroll to position [2293, 0]
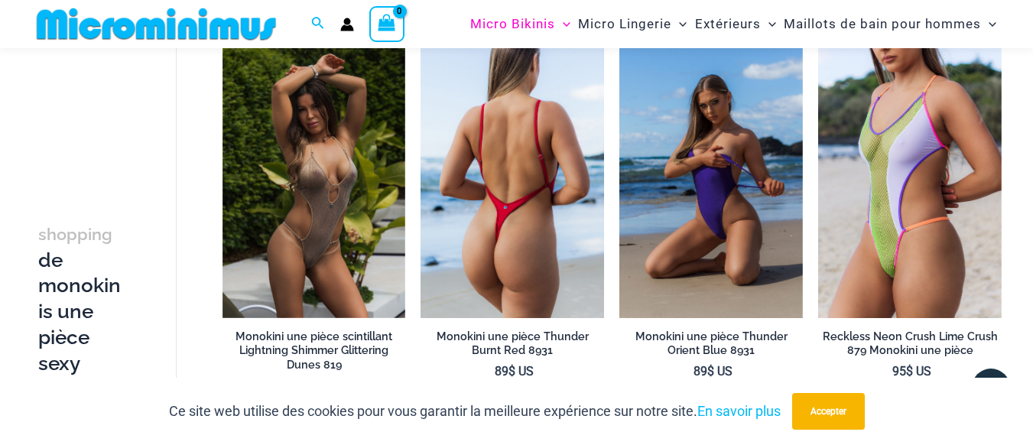
click at [475, 256] on img at bounding box center [511, 180] width 183 height 275
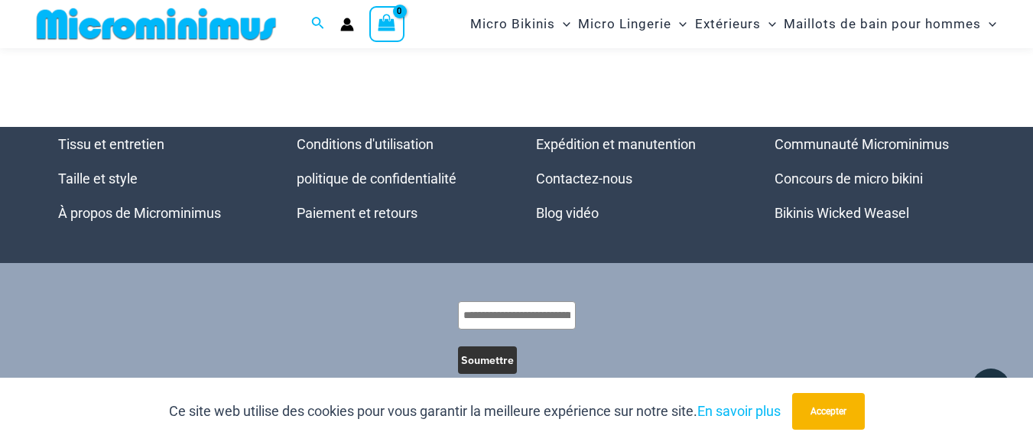
scroll to position [4529, 0]
